Goal: Transaction & Acquisition: Download file/media

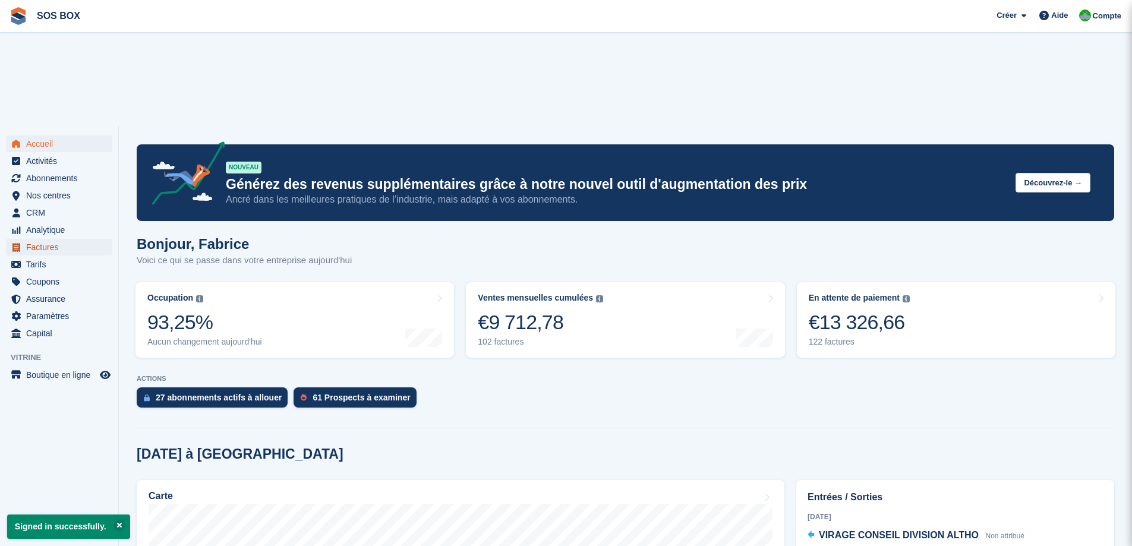
click at [84, 239] on span "Factures" at bounding box center [61, 247] width 71 height 17
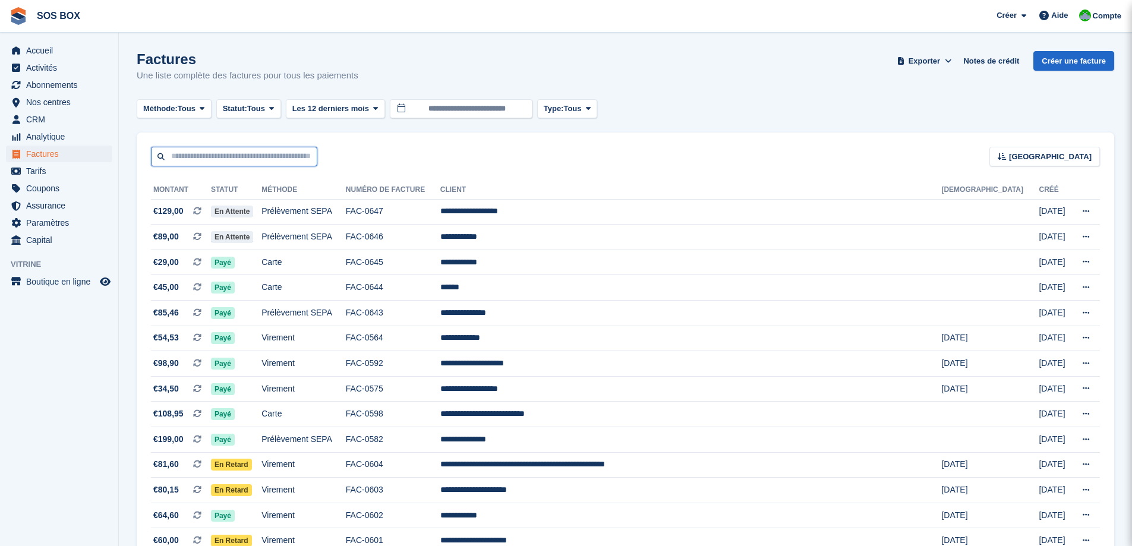
drag, startPoint x: 0, startPoint y: 0, endPoint x: 283, endPoint y: 162, distance: 326.6
click at [283, 162] on input "text" at bounding box center [234, 157] width 166 height 20
type input "********"
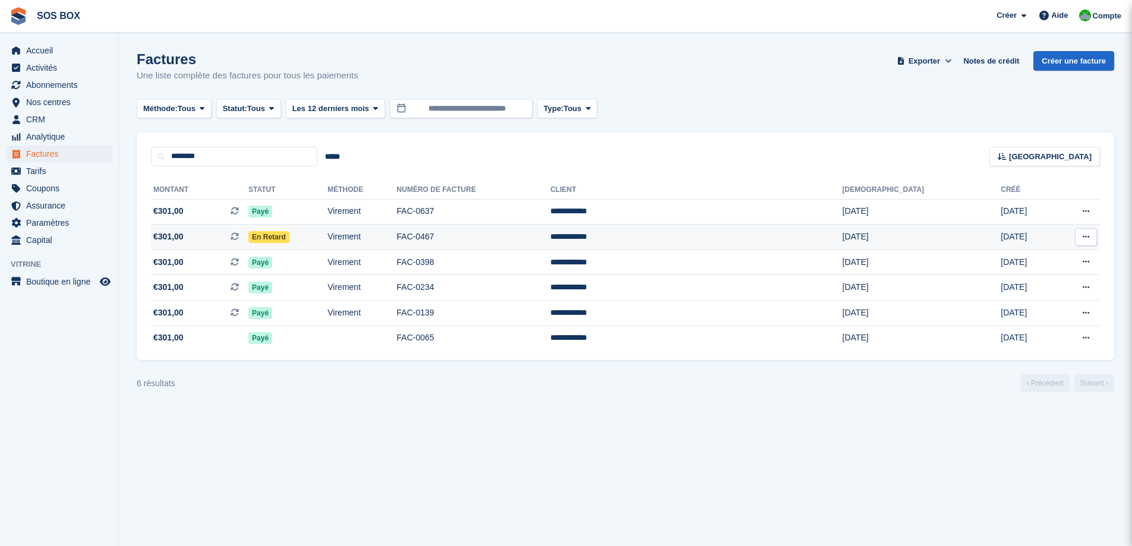
click at [1090, 239] on button at bounding box center [1086, 237] width 22 height 18
click at [1034, 266] on p "Télécharger le PDF" at bounding box center [1039, 260] width 103 height 15
